Goal: Transaction & Acquisition: Subscribe to service/newsletter

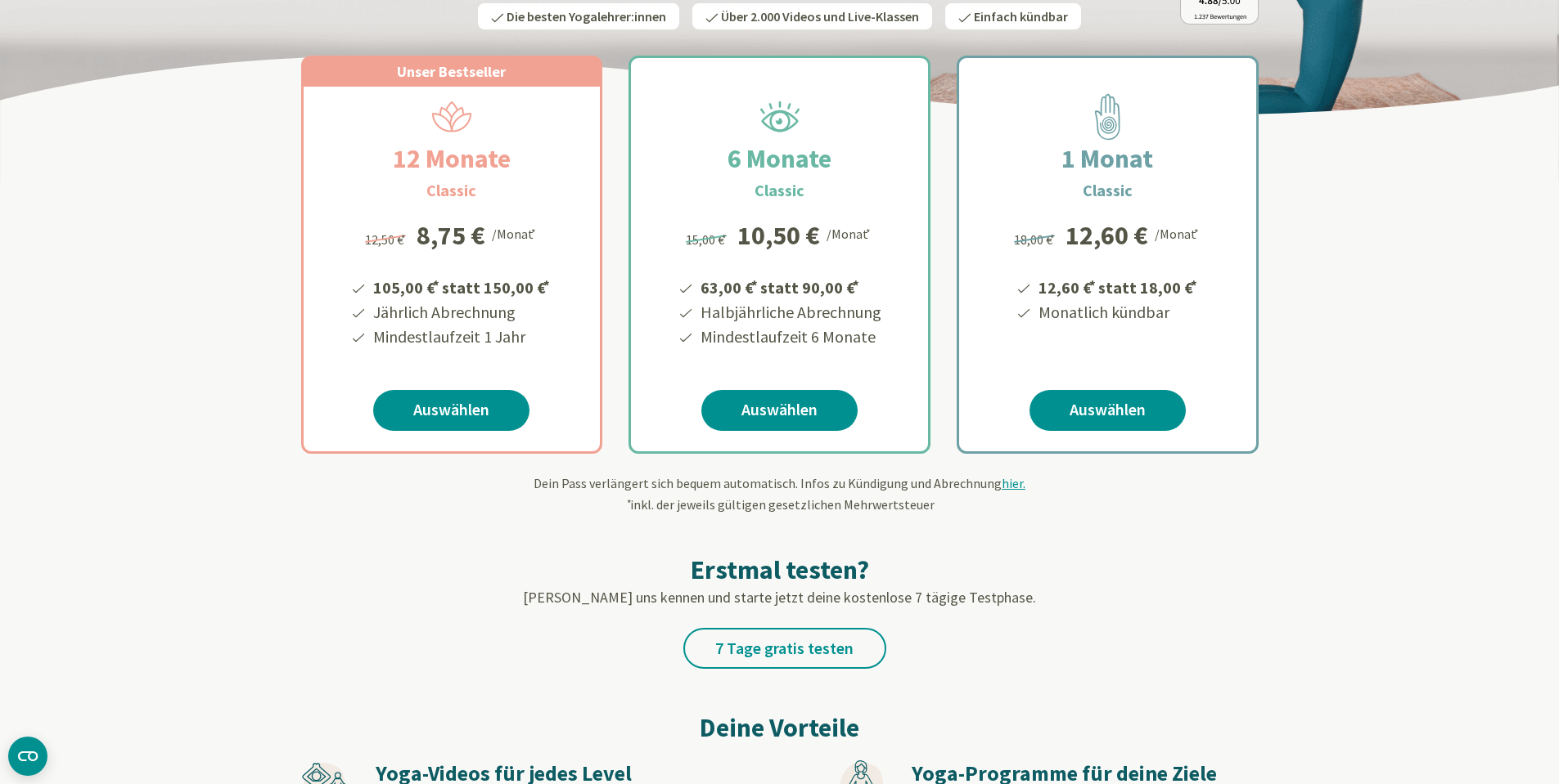
scroll to position [327, 0]
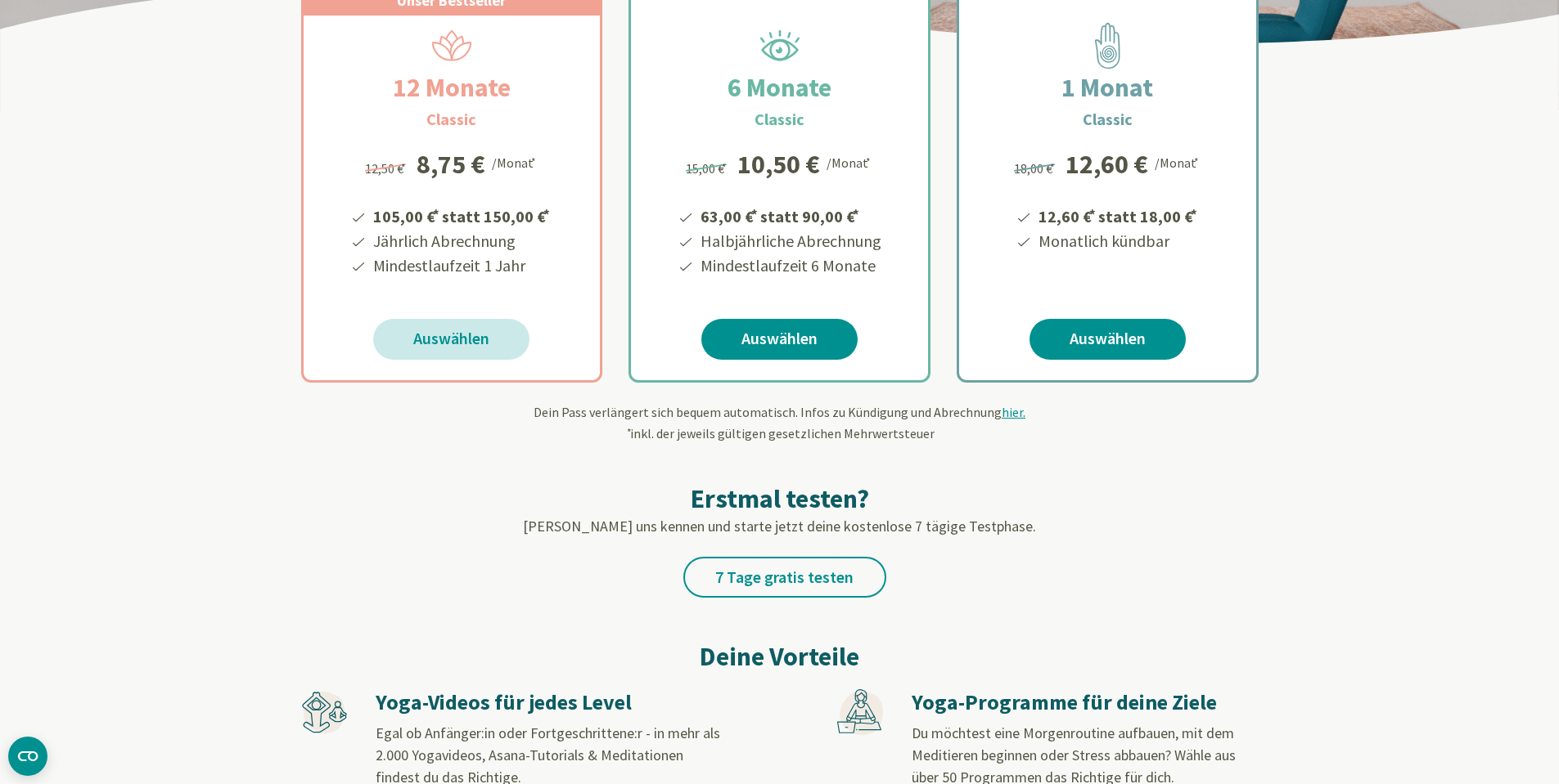
click at [409, 341] on link "Auswählen" at bounding box center [452, 339] width 156 height 41
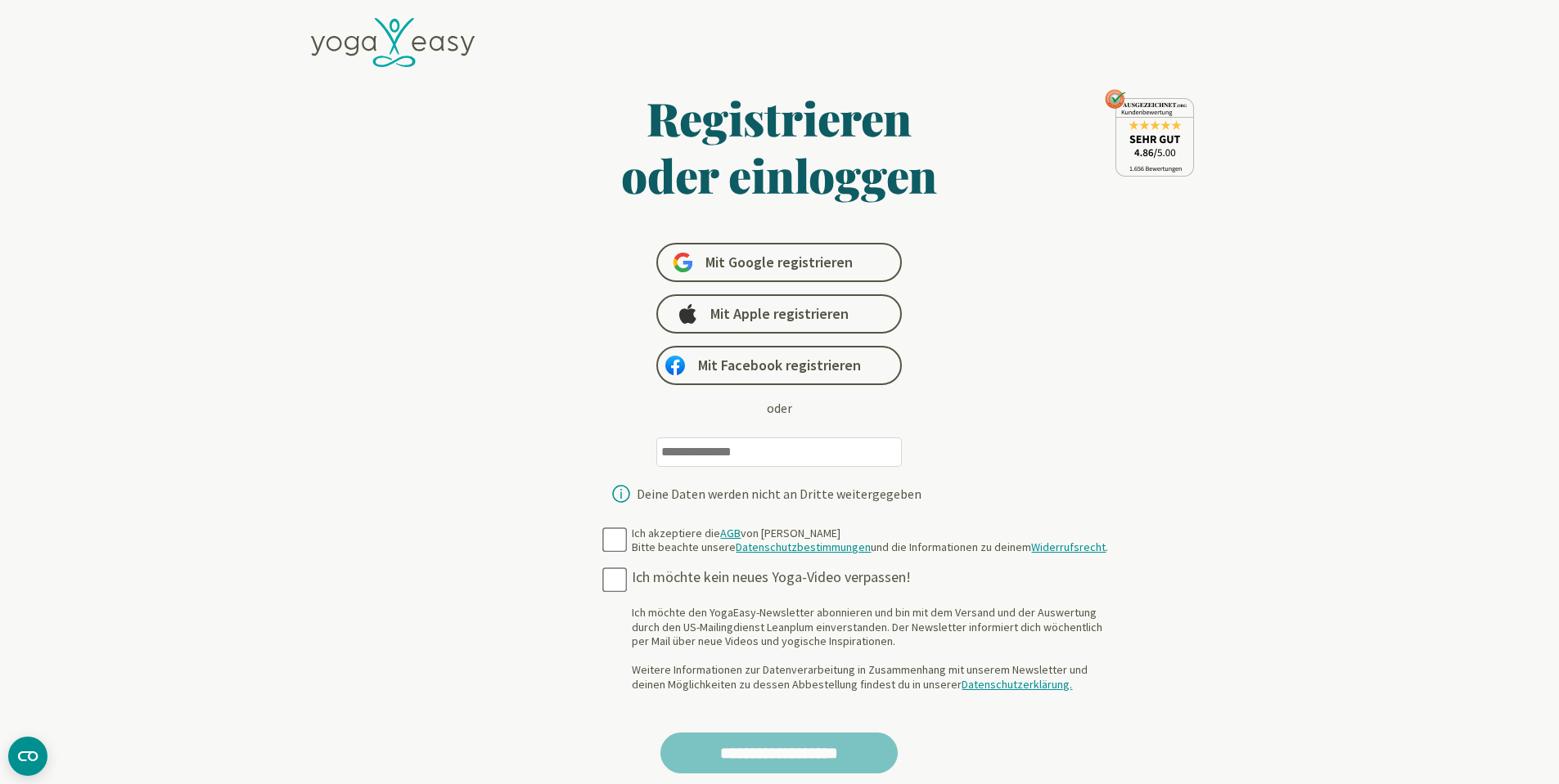
click at [813, 445] on input "email" at bounding box center [780, 452] width 246 height 30
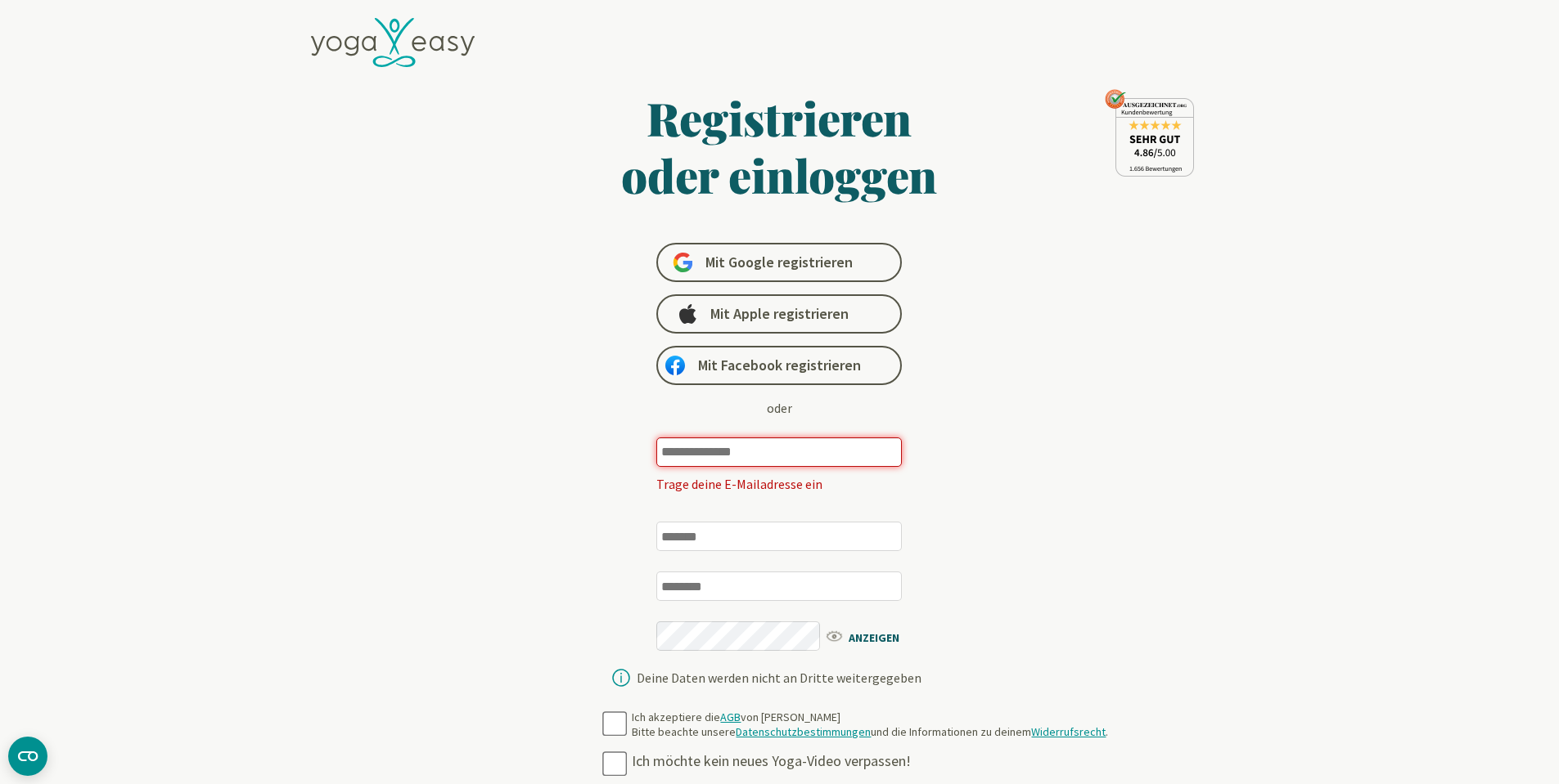
click at [554, 497] on div "Registrieren oder einloggen Mit Google registrieren Mit Apple registrieren Mit …" at bounding box center [780, 393] width 633 height 609
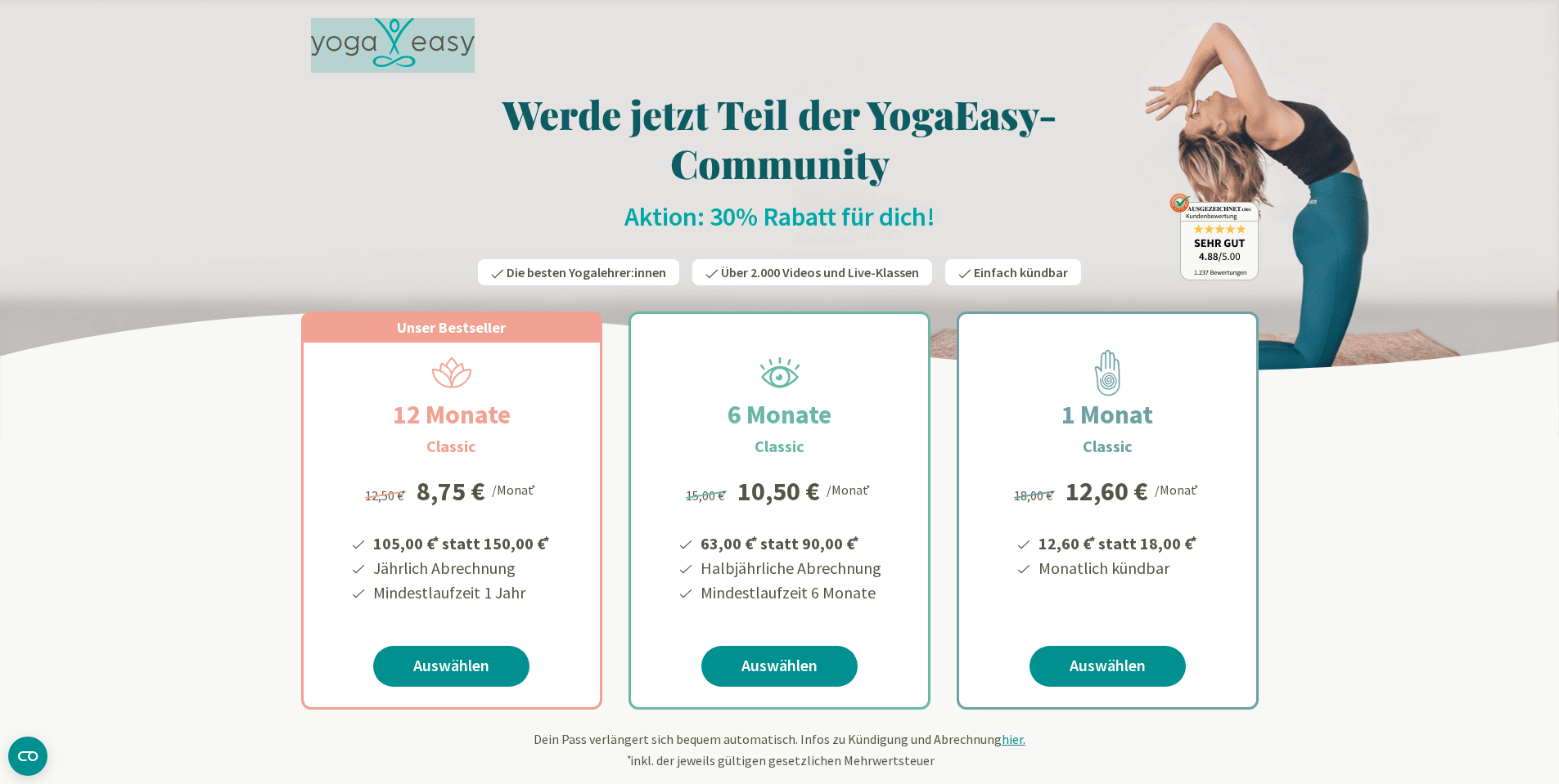
click at [323, 45] on icon at bounding box center [392, 43] width 163 height 49
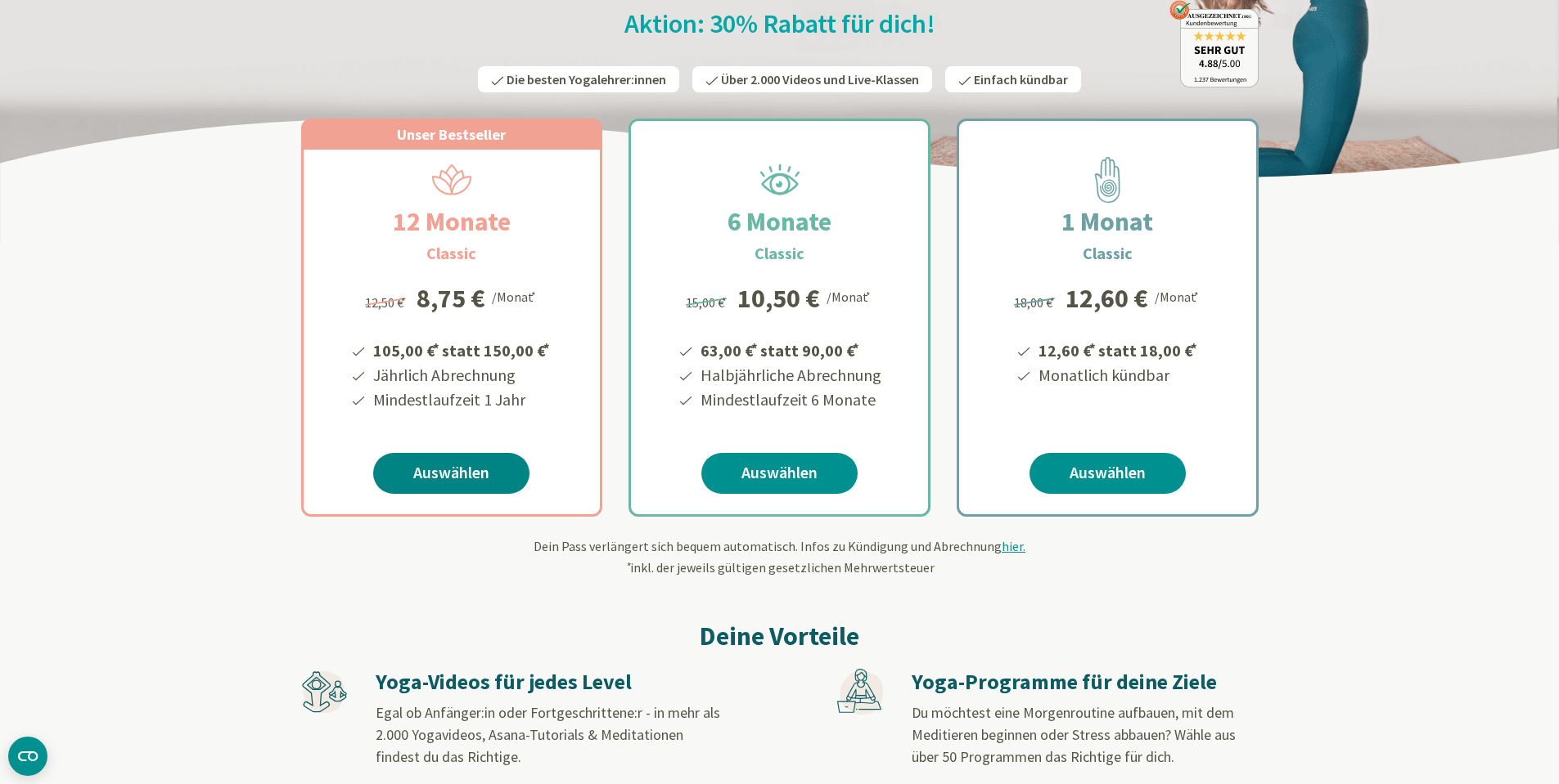
scroll to position [245, 0]
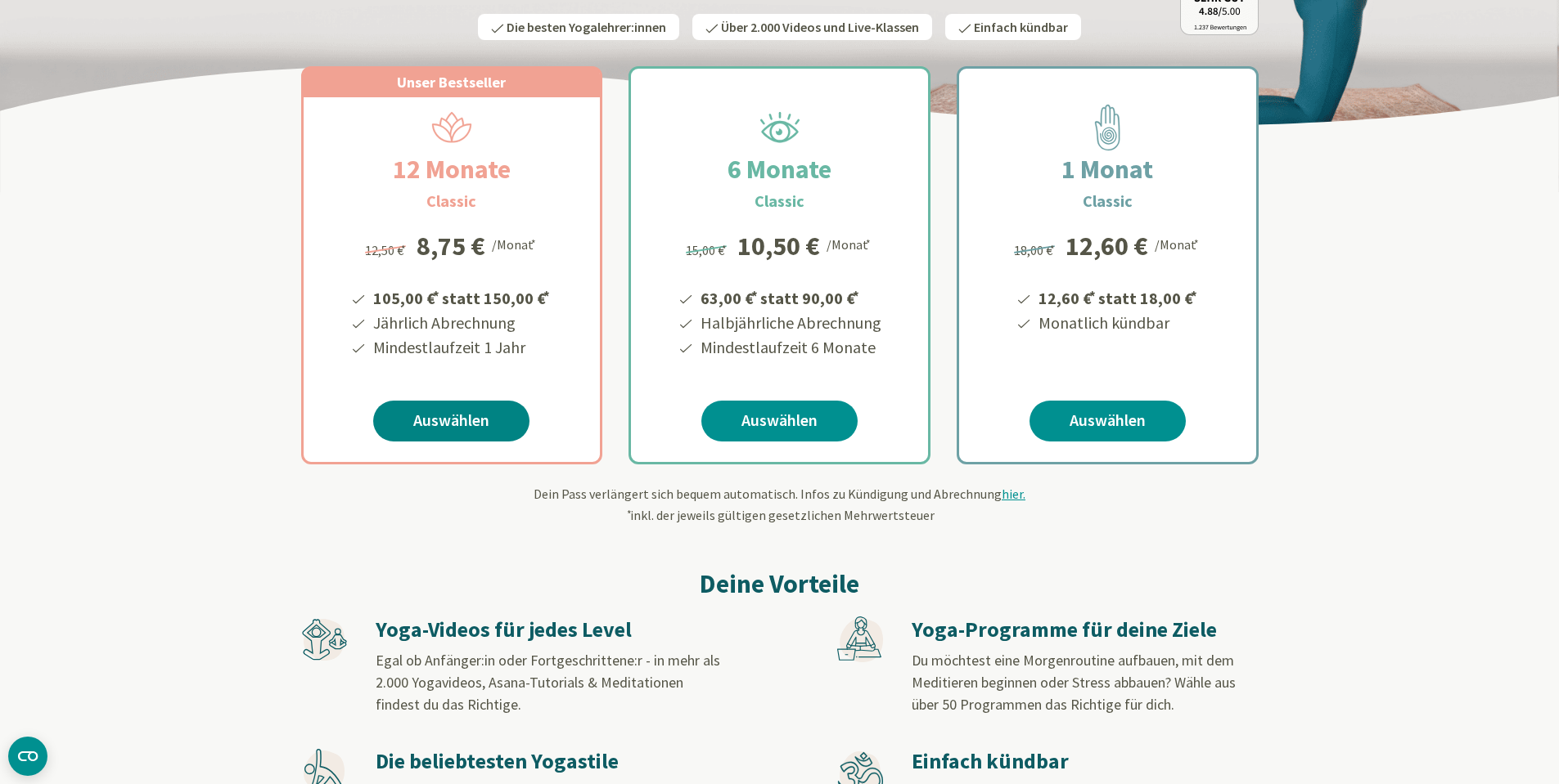
click at [476, 418] on link "Auswählen" at bounding box center [452, 421] width 156 height 41
